Goal: Transaction & Acquisition: Download file/media

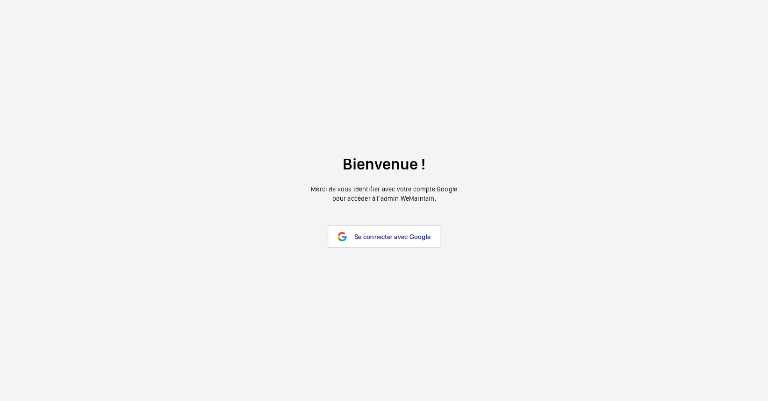
click at [142, 221] on wm-front-google-login "Bienvenue ! Merci de vous identifier avec votre compte Google pour accéder à l’…" at bounding box center [384, 200] width 768 height 401
drag, startPoint x: 142, startPoint y: 221, endPoint x: 377, endPoint y: 237, distance: 235.1
click at [377, 237] on span "Se connecter avec Google" at bounding box center [392, 236] width 76 height 7
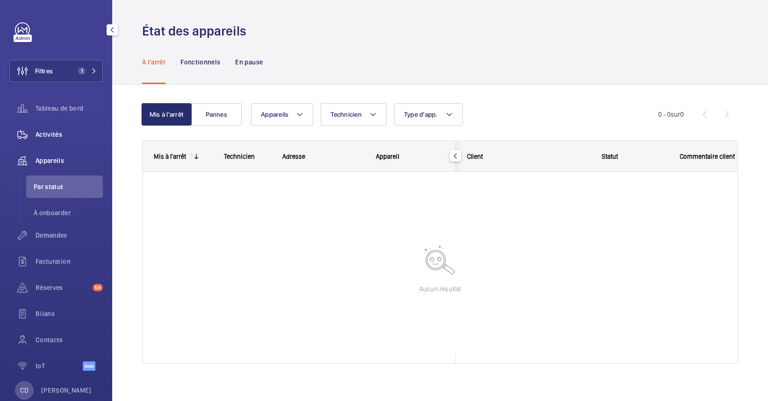
click at [45, 132] on span "Activités" at bounding box center [69, 134] width 67 height 9
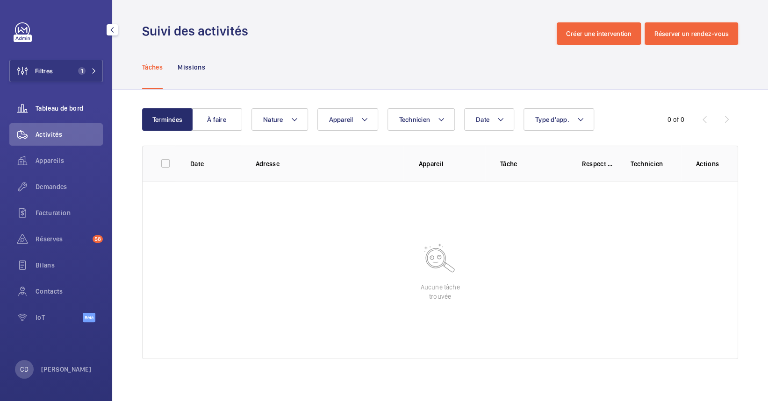
click at [52, 113] on div "Tableau de bord" at bounding box center [55, 108] width 93 height 22
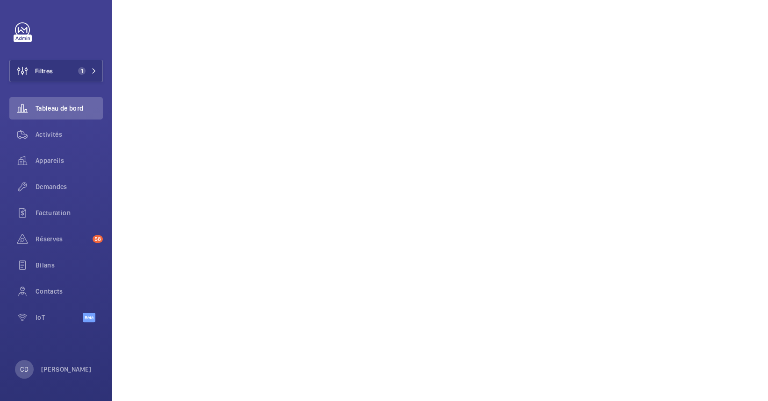
scroll to position [250, 0]
click at [51, 156] on span "Appareils" at bounding box center [69, 160] width 67 height 9
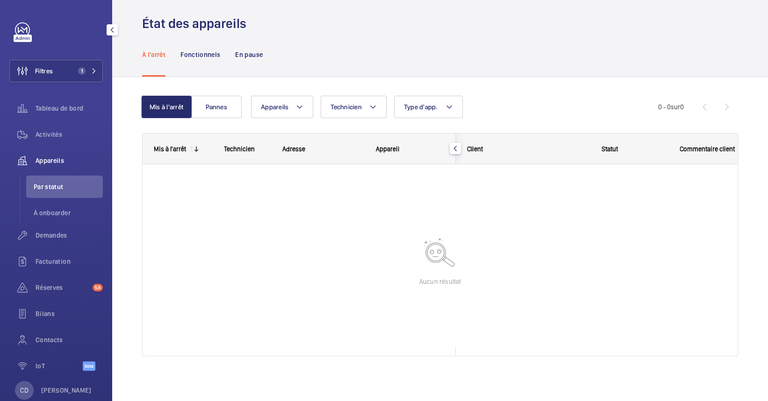
scroll to position [7, 0]
click at [59, 80] on button "Filtres 1" at bounding box center [55, 71] width 93 height 22
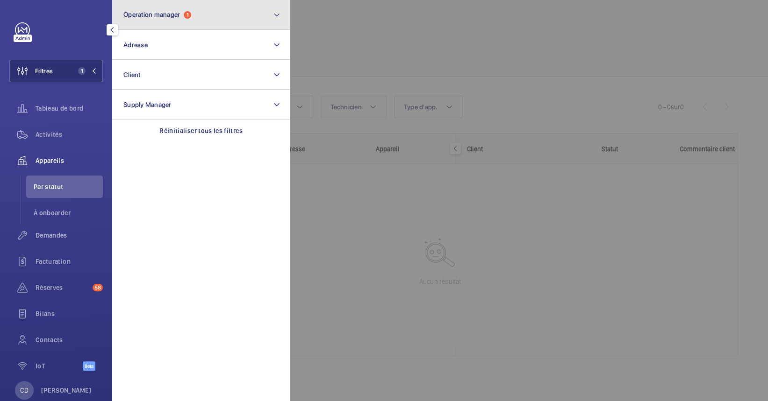
click at [187, 15] on span "1" at bounding box center [187, 14] width 7 height 7
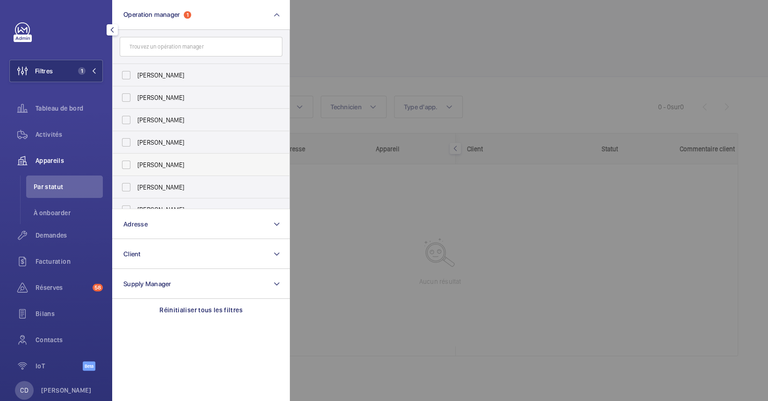
click at [156, 163] on span "Caroline Diallo" at bounding box center [201, 164] width 128 height 9
click at [135, 163] on input "Caroline Diallo" at bounding box center [126, 165] width 19 height 19
checkbox input "true"
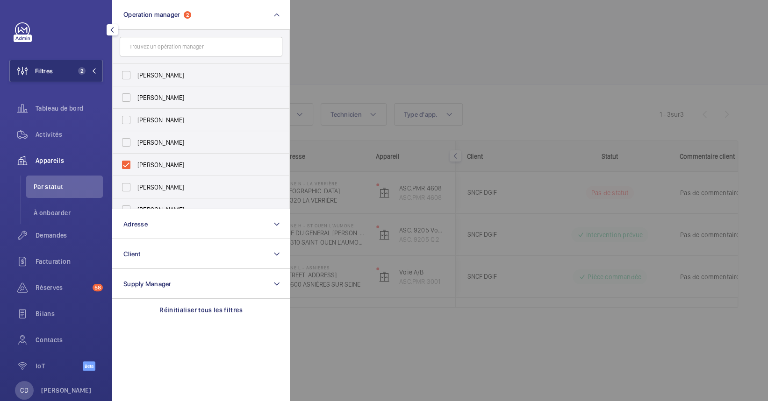
click at [503, 329] on div at bounding box center [674, 200] width 768 height 401
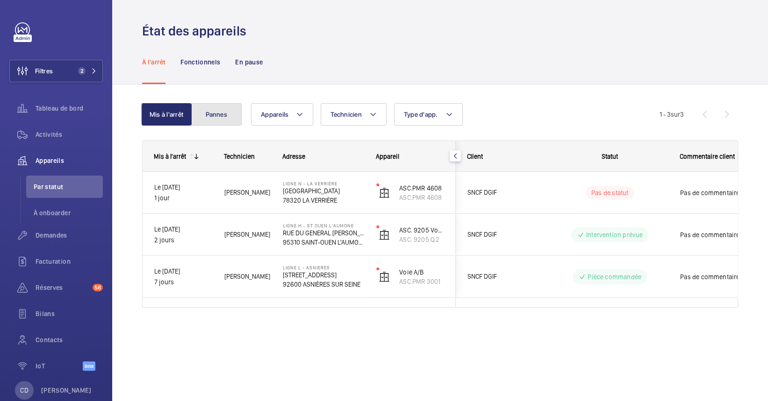
click at [214, 115] on button "Pannes" at bounding box center [216, 114] width 50 height 22
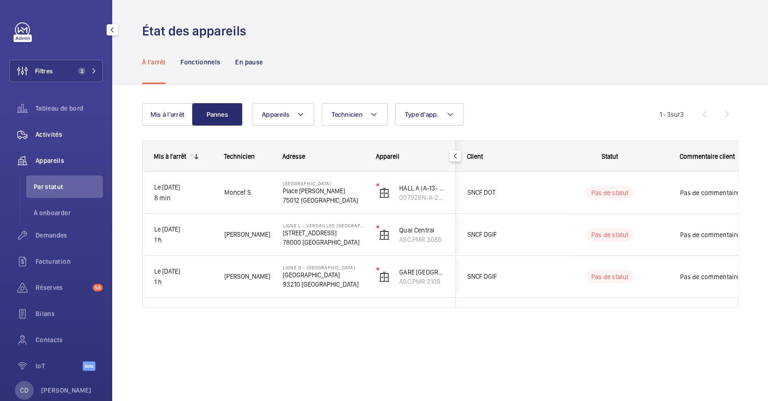
click at [56, 132] on span "Activités" at bounding box center [69, 134] width 67 height 9
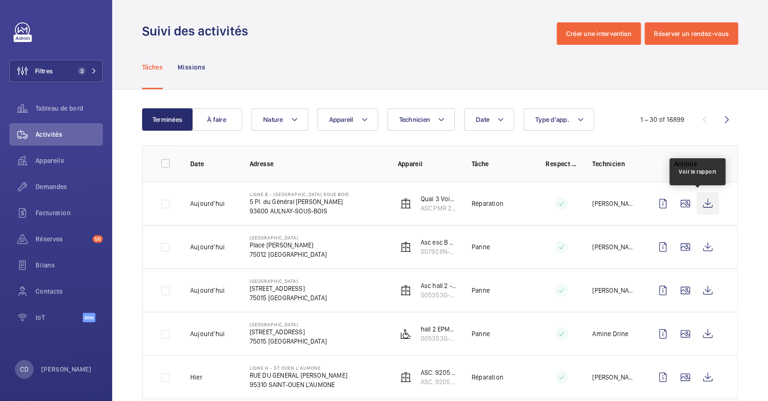
click at [697, 201] on wm-front-icon-button at bounding box center [707, 203] width 22 height 22
